Goal: Navigation & Orientation: Find specific page/section

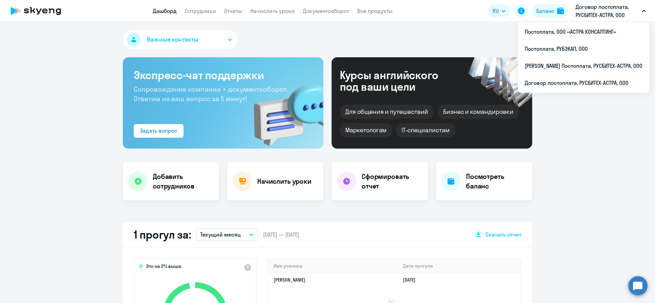
click at [606, 17] on p "Договор постоплата, РУСБИТЕХ-АСТРА, ООО" at bounding box center [607, 11] width 63 height 16
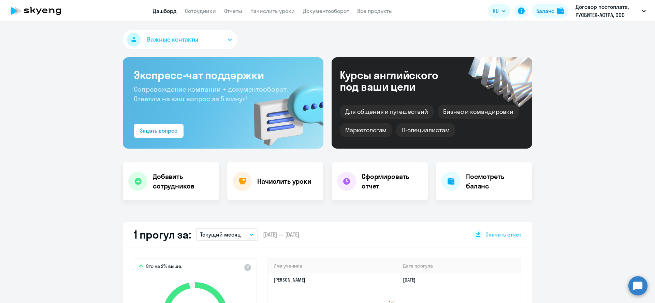
click at [608, 16] on p "Договор постоплата, РУСБИТЕХ-АСТРА, ООО" at bounding box center [607, 11] width 63 height 16
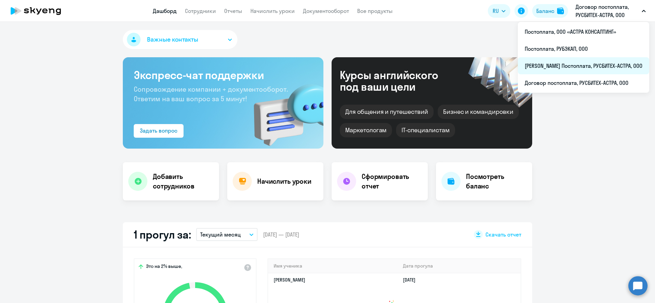
select select "30"
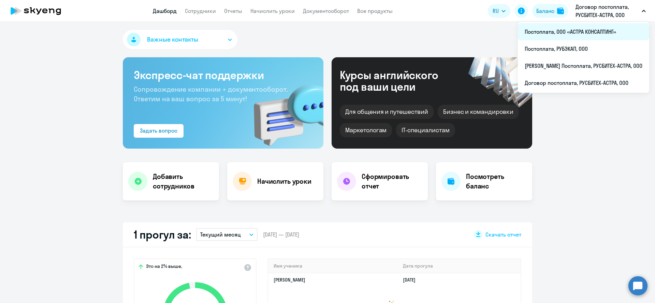
click at [594, 29] on li "Постоплата, ООО «АСТРА КОНСАЛТИНГ»" at bounding box center [583, 31] width 131 height 17
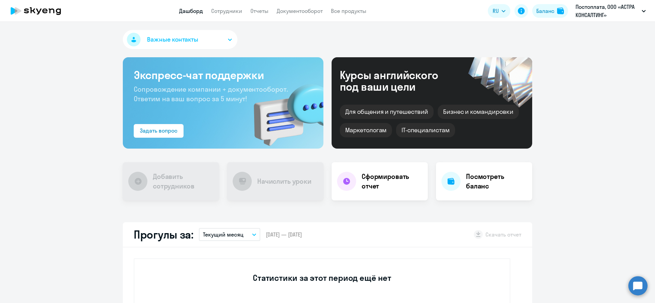
click at [280, 31] on div "Важные контакты" at bounding box center [328, 41] width 410 height 22
click at [216, 14] on link "Сотрудники" at bounding box center [226, 11] width 31 height 7
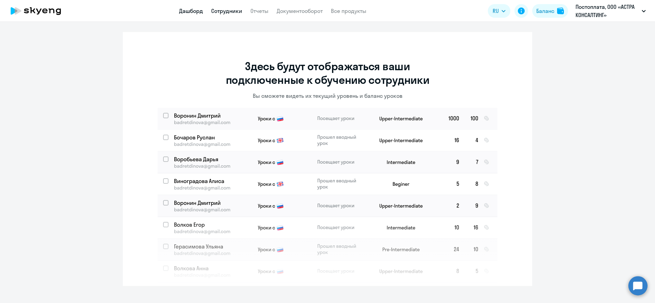
click at [186, 13] on link "Дашборд" at bounding box center [191, 11] width 24 height 7
